Goal: Transaction & Acquisition: Download file/media

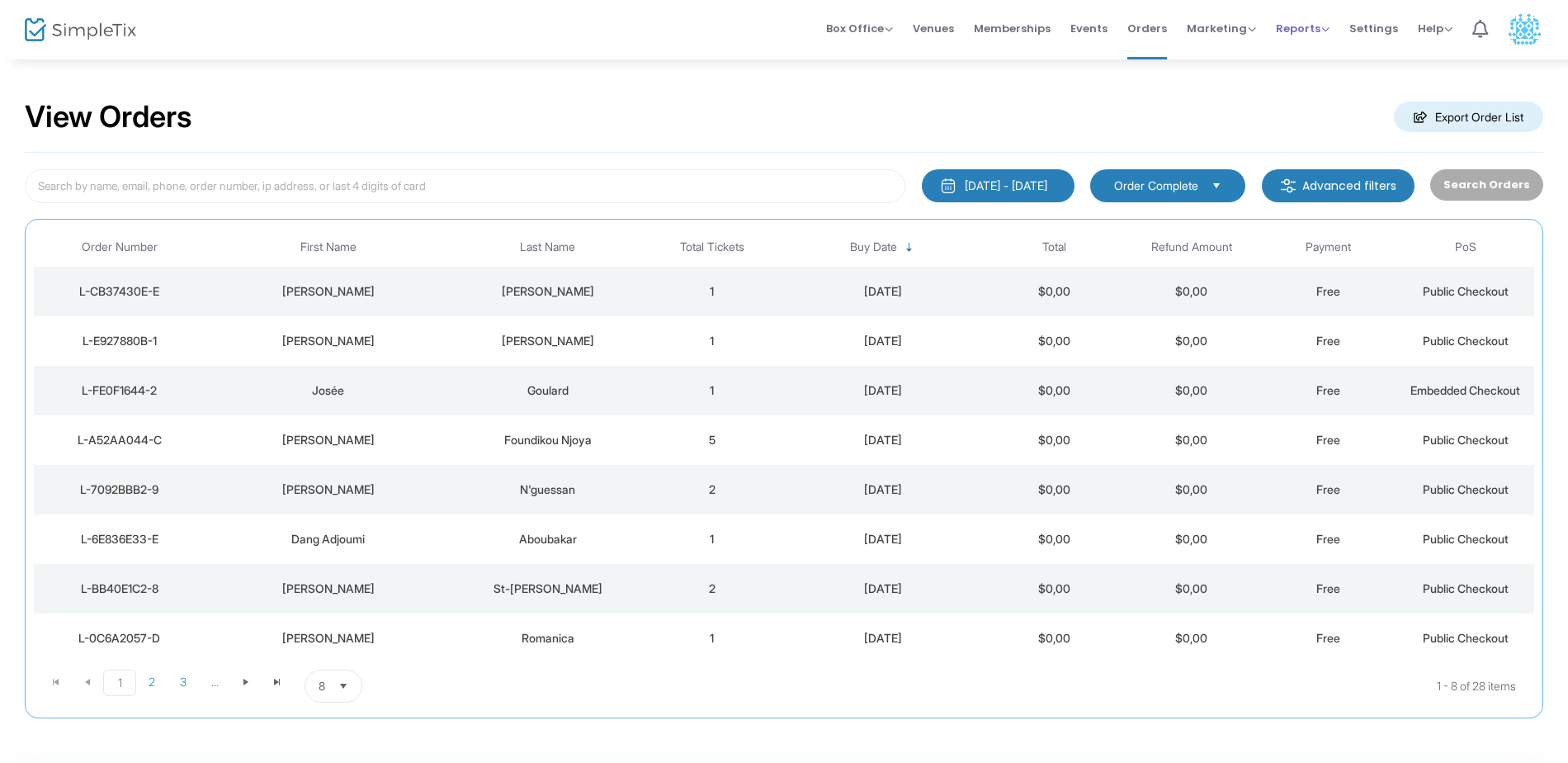
click at [1295, 31] on span "Reports" at bounding box center [1303, 28] width 54 height 16
click at [1317, 118] on li "Download" at bounding box center [1329, 120] width 107 height 32
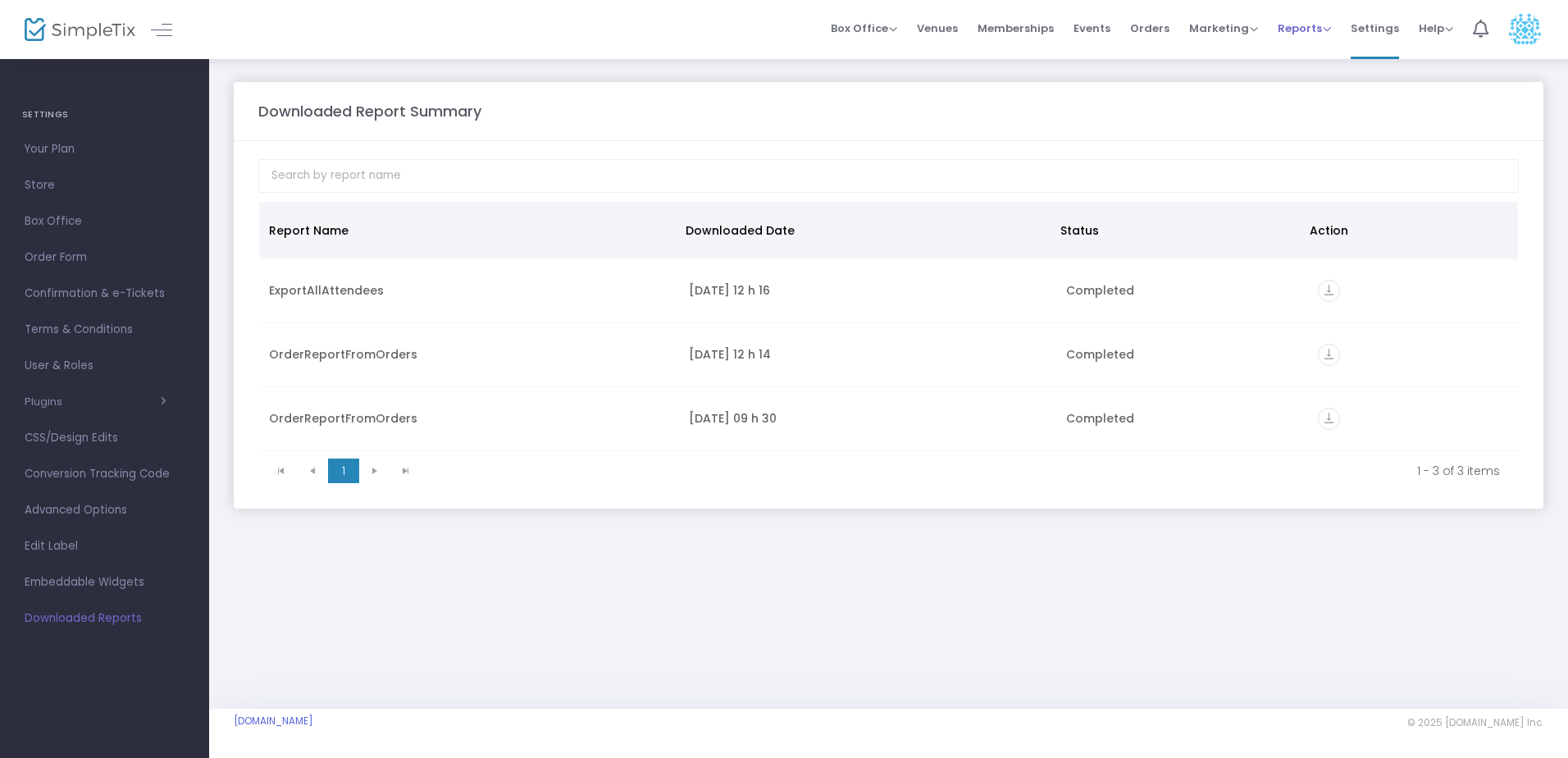
click at [1334, 30] on li "Reports Analytics Sales Reports Download" at bounding box center [1305, 29] width 73 height 59
click at [1330, 29] on span "Reports" at bounding box center [1305, 28] width 54 height 15
click at [1447, 30] on span "Help" at bounding box center [1436, 28] width 35 height 15
click at [1383, 27] on span "Settings" at bounding box center [1374, 28] width 48 height 42
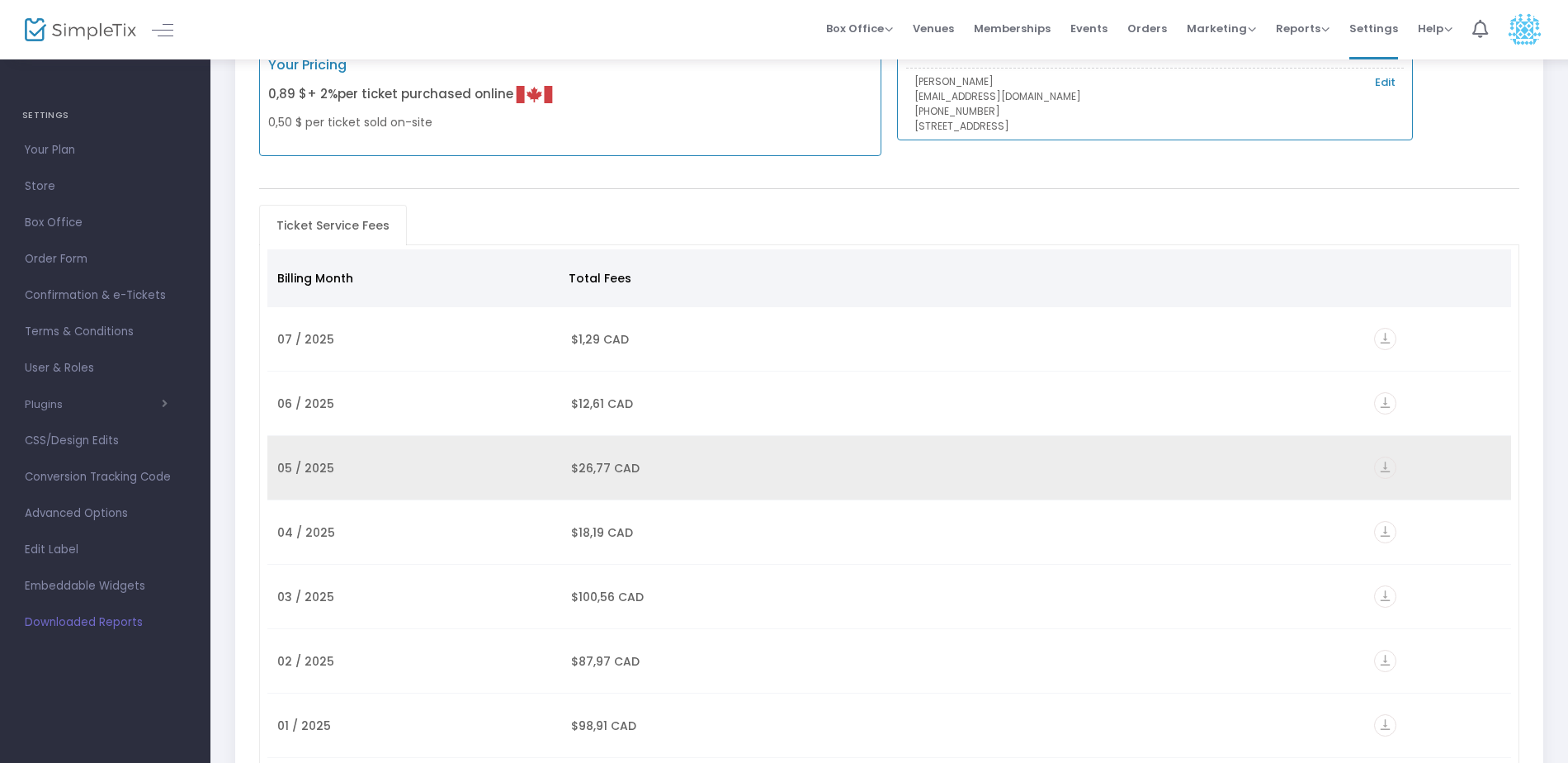
scroll to position [166, 0]
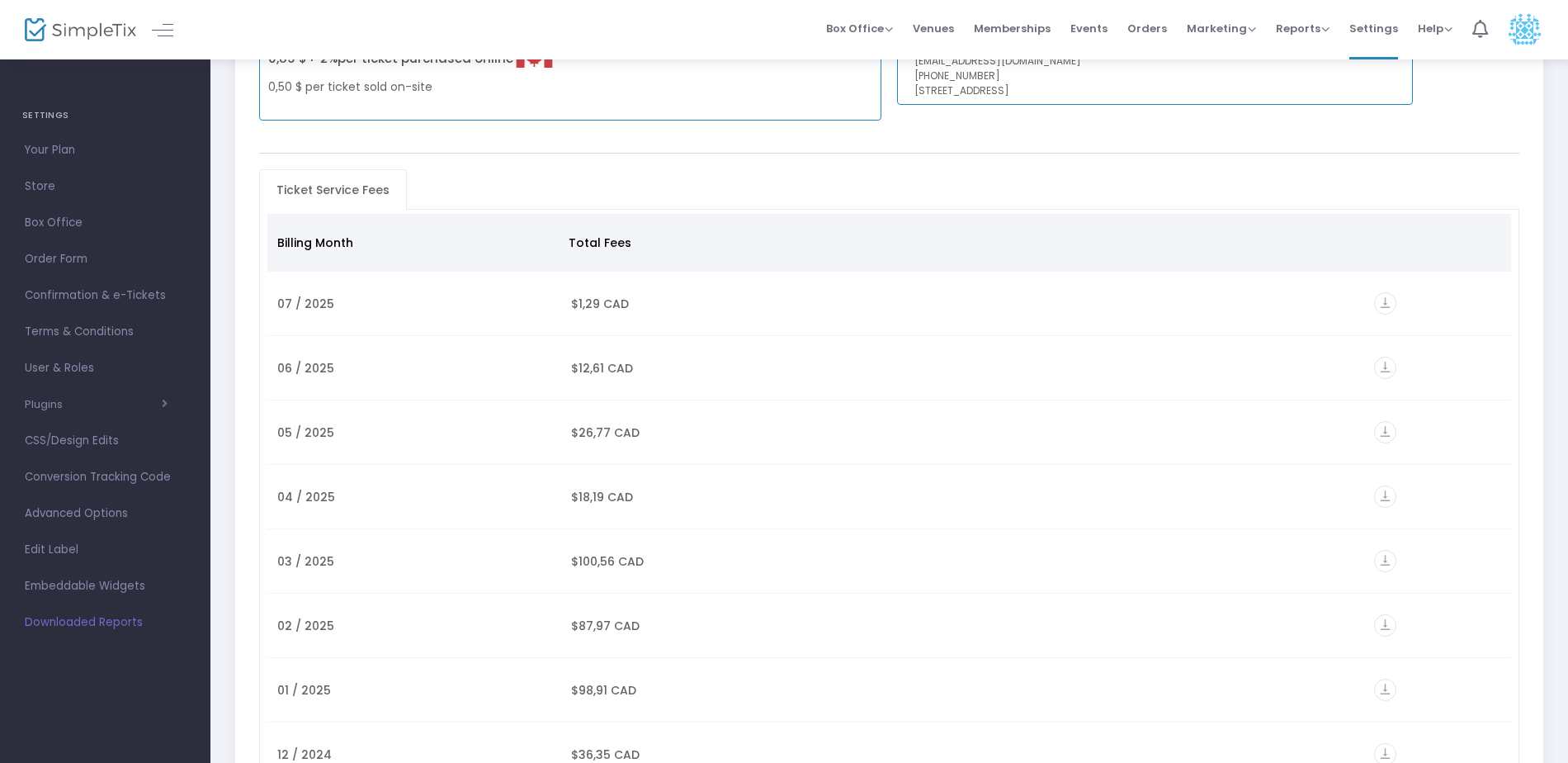
click at [1381, 371] on icon "vertical_align_bottom" at bounding box center [1385, 368] width 22 height 22
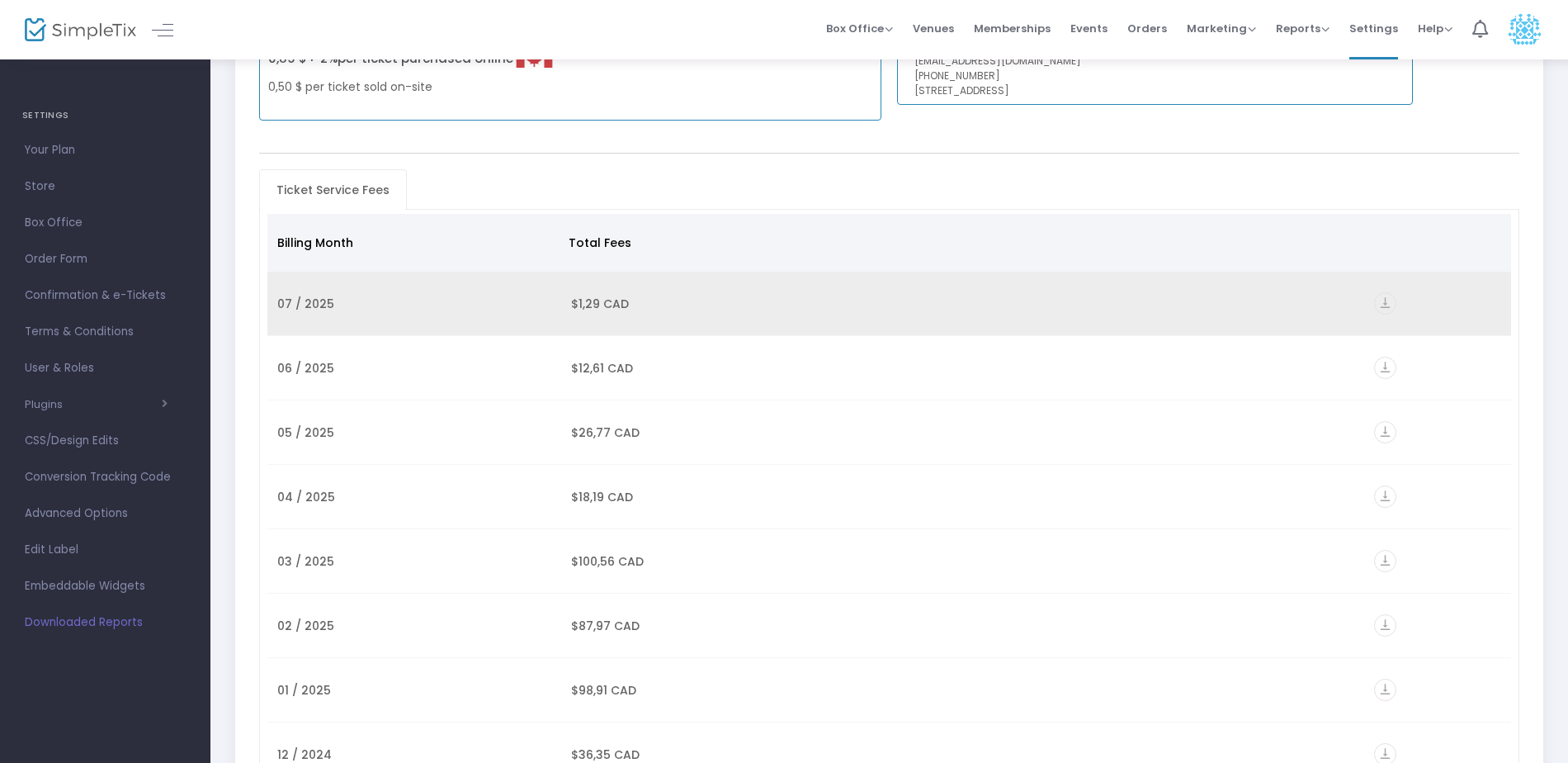
click at [1389, 303] on icon "vertical_align_bottom" at bounding box center [1385, 304] width 22 height 22
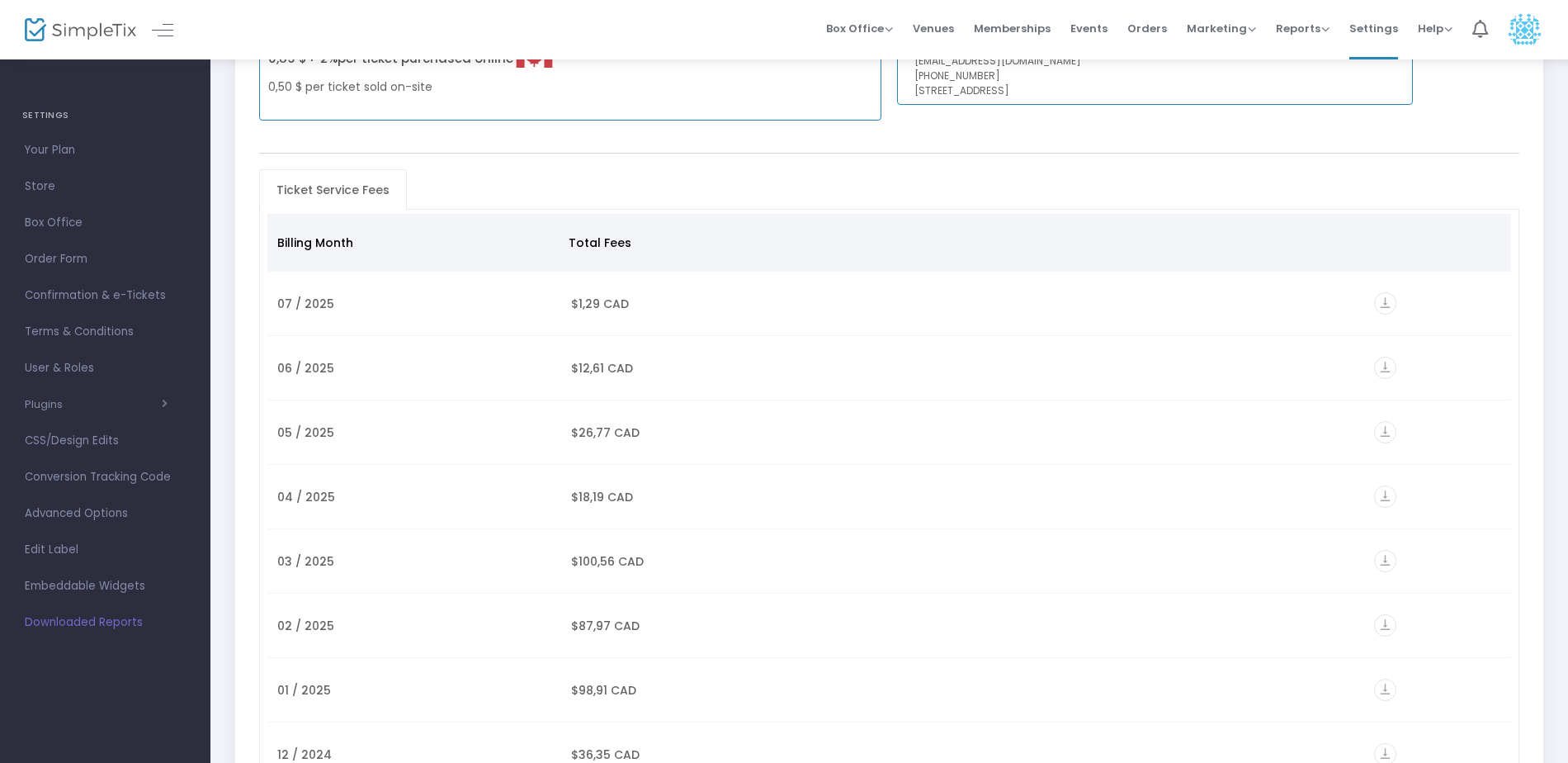
click at [1381, 370] on icon "vertical_align_bottom" at bounding box center [1385, 368] width 22 height 22
